Goal: Answer question/provide support: Share knowledge or assist other users

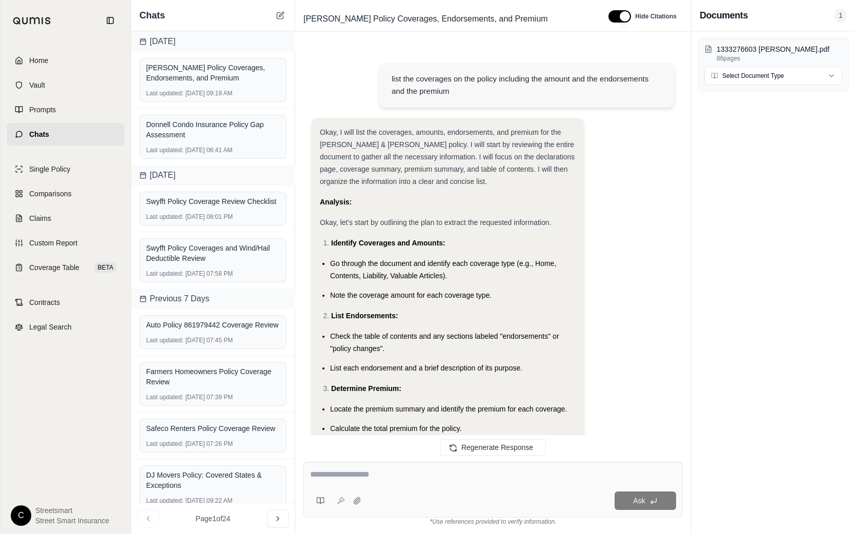
scroll to position [6331, 0]
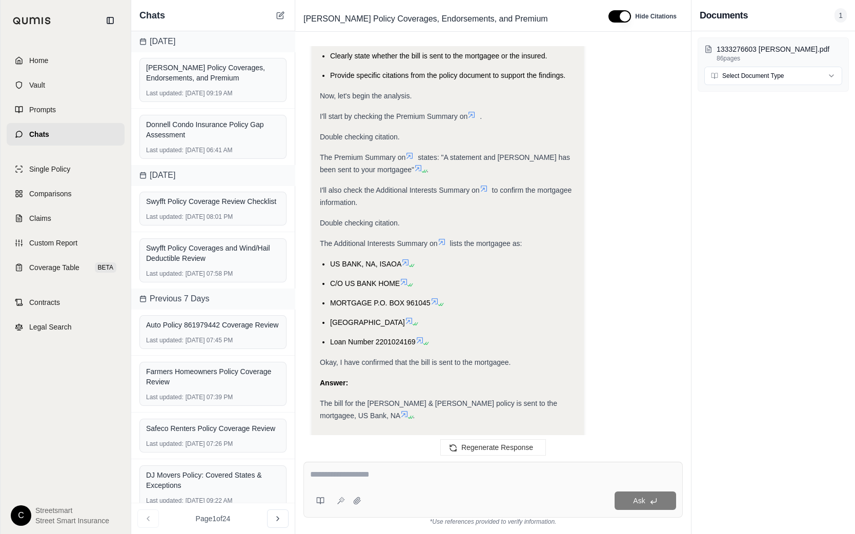
click at [392, 338] on span "Loan Number 2201024169" at bounding box center [373, 342] width 86 height 8
click at [353, 478] on textarea at bounding box center [493, 474] width 366 height 12
type textarea "**********"
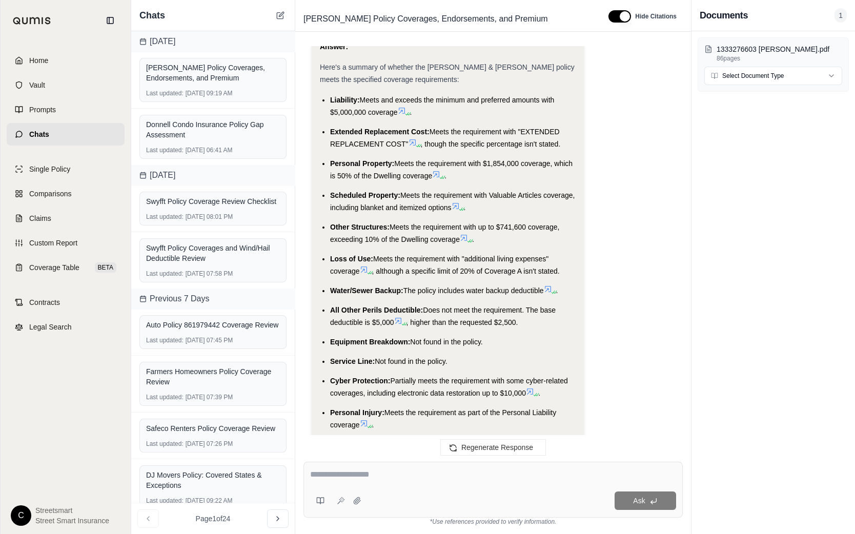
scroll to position [3015, 0]
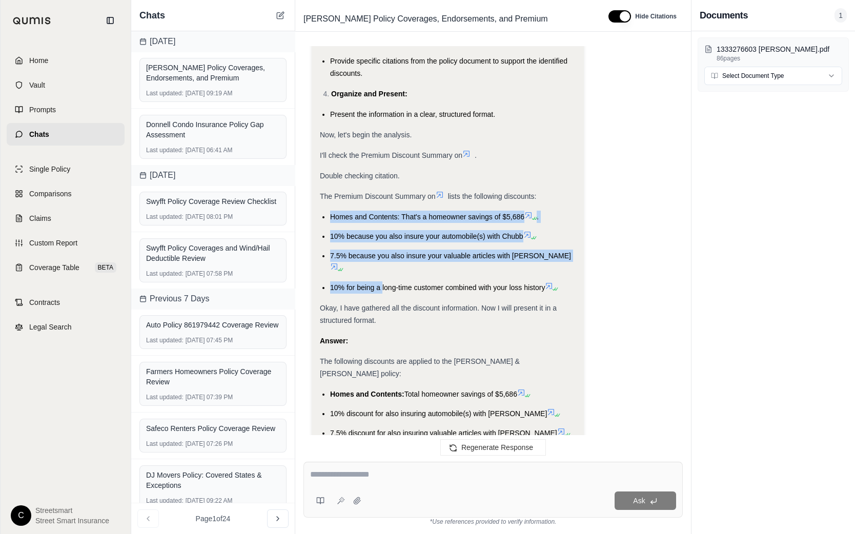
drag, startPoint x: 331, startPoint y: 168, endPoint x: 381, endPoint y: 223, distance: 74.8
click at [381, 223] on ul "Homes and Contents: That's a homeowner savings of $5,686 . 10% because you also…" at bounding box center [448, 252] width 256 height 83
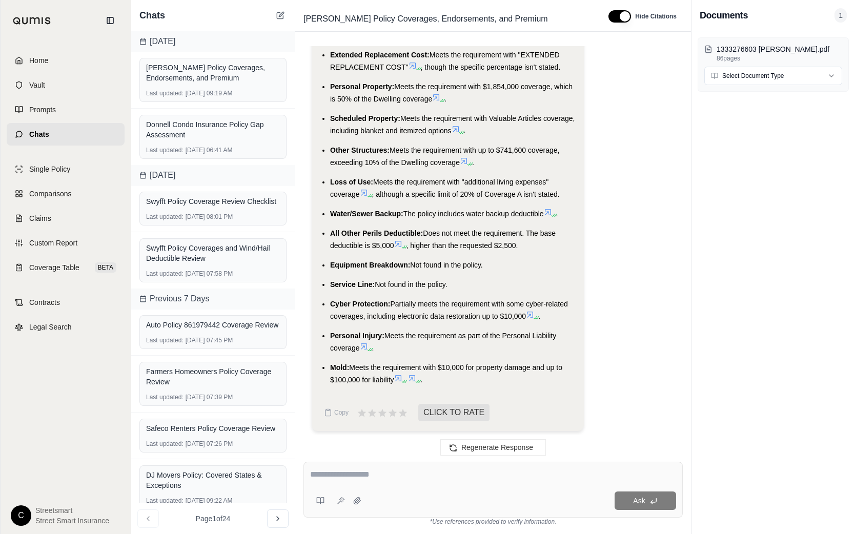
scroll to position [3092, 0]
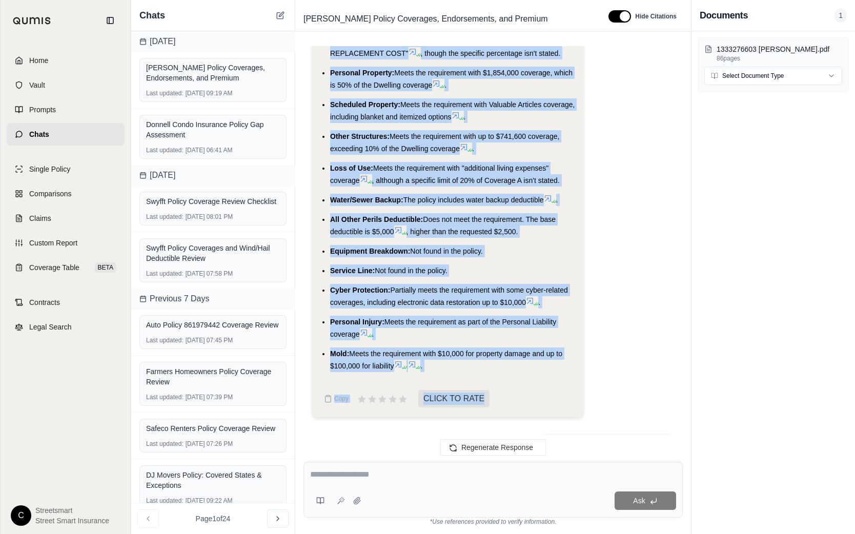
scroll to position [3240, 0]
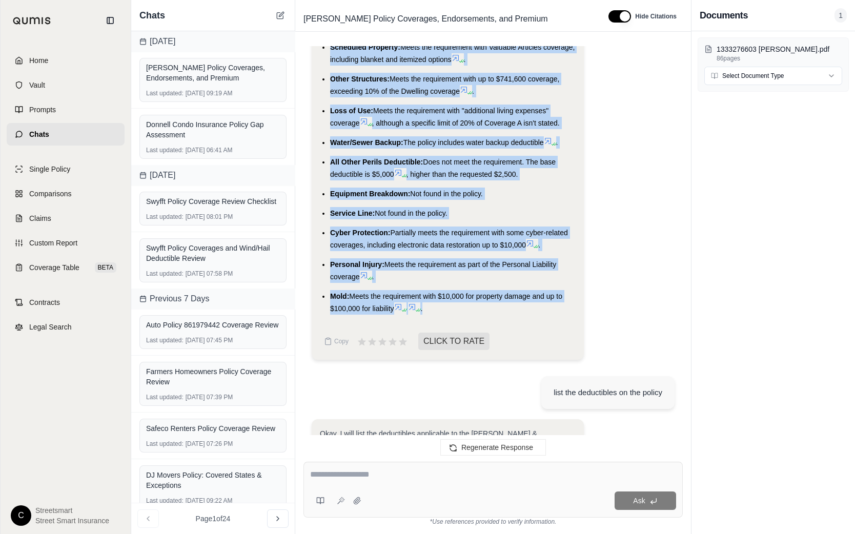
drag, startPoint x: 330, startPoint y: 97, endPoint x: 451, endPoint y: 314, distance: 247.7
click at [451, 314] on ul "Liability: Meets and exceeds the minimum and preferred amounts with $5,000,000 …" at bounding box center [448, 130] width 256 height 369
copy ul "Liability: Meets and exceeds the minimum and preferred amounts with $5,000,000 …"
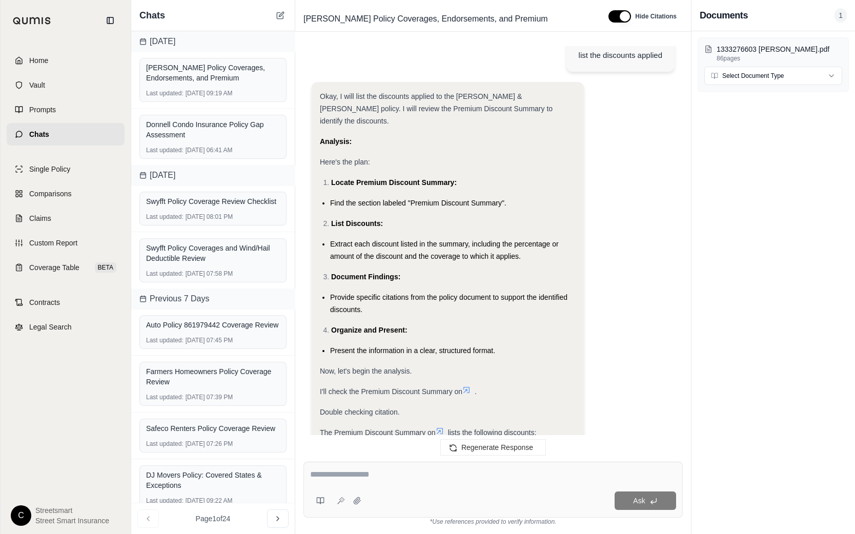
scroll to position [7011, 0]
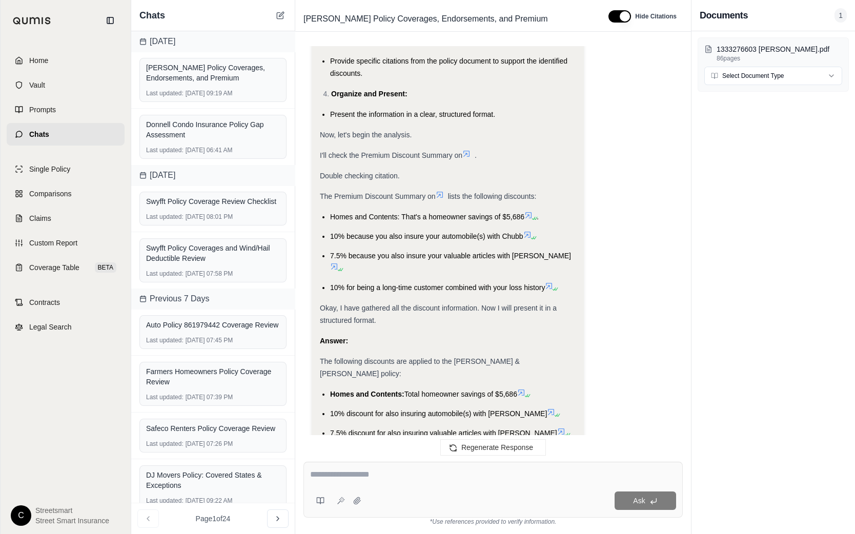
click at [330, 390] on span "Homes and Contents:" at bounding box center [367, 394] width 74 height 8
drag, startPoint x: 328, startPoint y: 307, endPoint x: 570, endPoint y: 386, distance: 253.7
click at [570, 386] on div "Okay, I will list the discounts applied to the [PERSON_NAME] & [PERSON_NAME] po…" at bounding box center [448, 160] width 256 height 613
copy ul "Homes and Contents: Total homeowner savings of $5,686 10% discount for also ins…"
drag, startPoint x: 325, startPoint y: 279, endPoint x: 368, endPoint y: 303, distance: 49.8
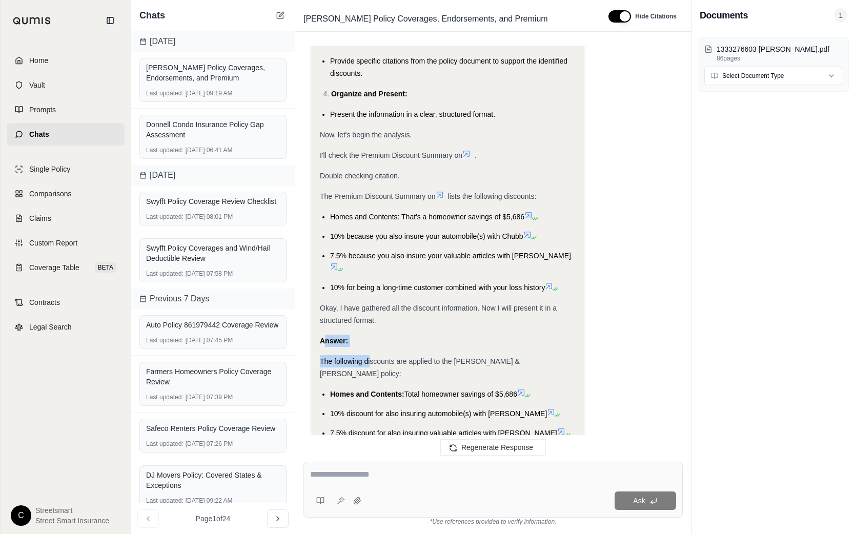
click at [368, 303] on div "Okay, I will list the discounts applied to the [PERSON_NAME] & [PERSON_NAME] po…" at bounding box center [448, 156] width 256 height 605
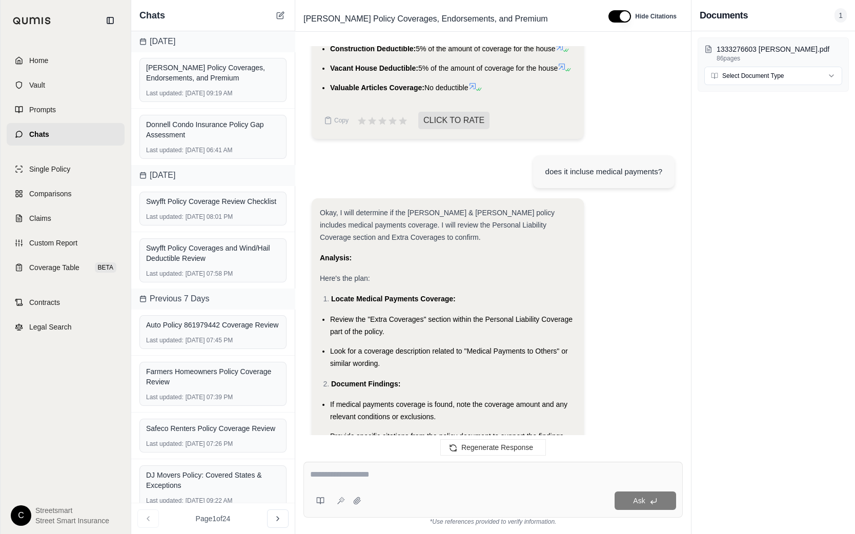
scroll to position [4398, 0]
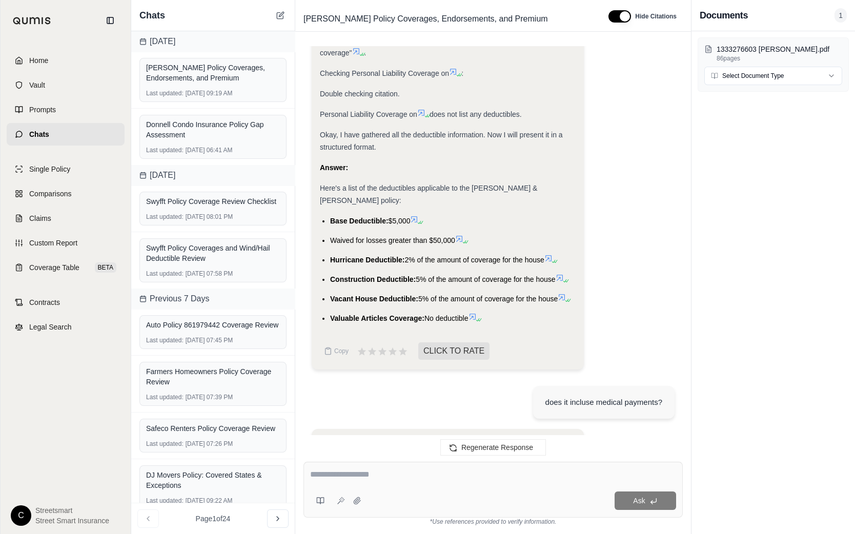
click at [508, 292] on ul "Base Deductible: $5,000 Waived for losses greater than $50,000 Hurricane Deduct…" at bounding box center [448, 270] width 256 height 110
drag, startPoint x: 328, startPoint y: 204, endPoint x: 560, endPoint y: 288, distance: 246.7
click at [560, 288] on ul "Base Deductible: $5,000 Waived for losses greater than $50,000 Hurricane Deduct…" at bounding box center [448, 270] width 256 height 110
click at [767, 255] on div "1333276603 [PERSON_NAME].pdf 86 pages Select Document Type" at bounding box center [772, 282] width 163 height 503
